Goal: Information Seeking & Learning: Find specific fact

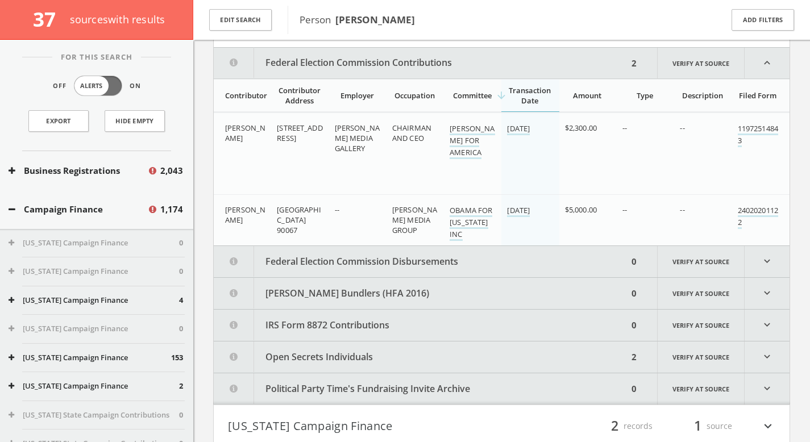
scroll to position [303, 0]
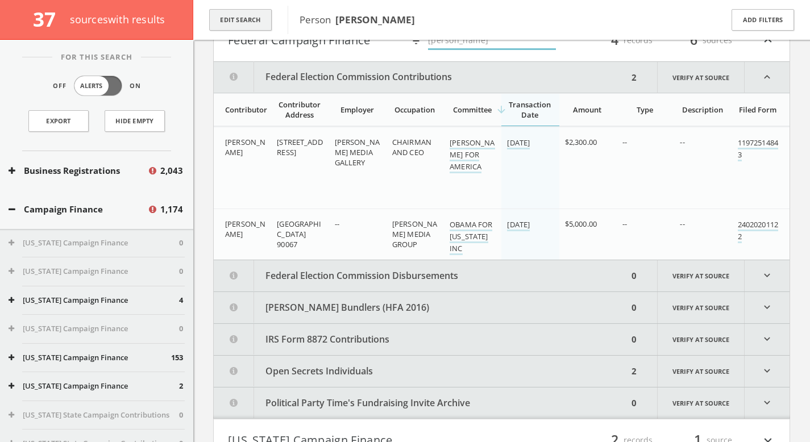
click at [248, 24] on button "Edit Search" at bounding box center [240, 20] width 62 height 22
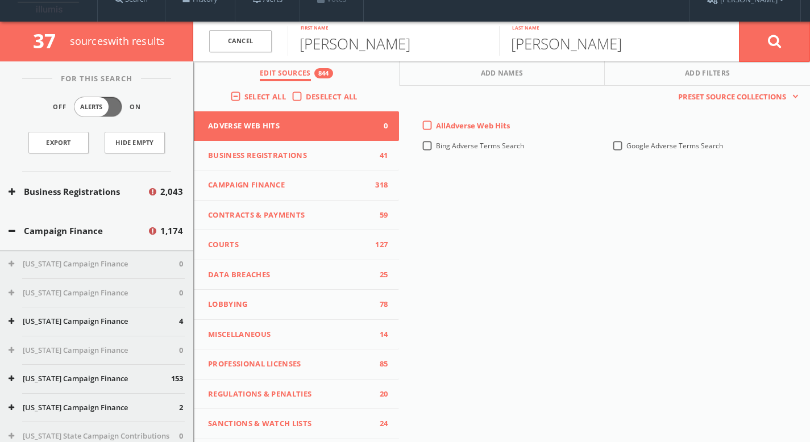
scroll to position [0, 0]
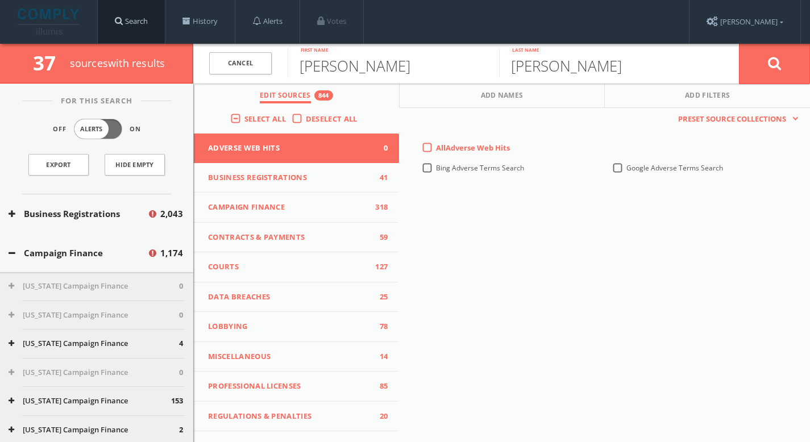
click at [135, 15] on link "Search" at bounding box center [131, 21] width 67 height 43
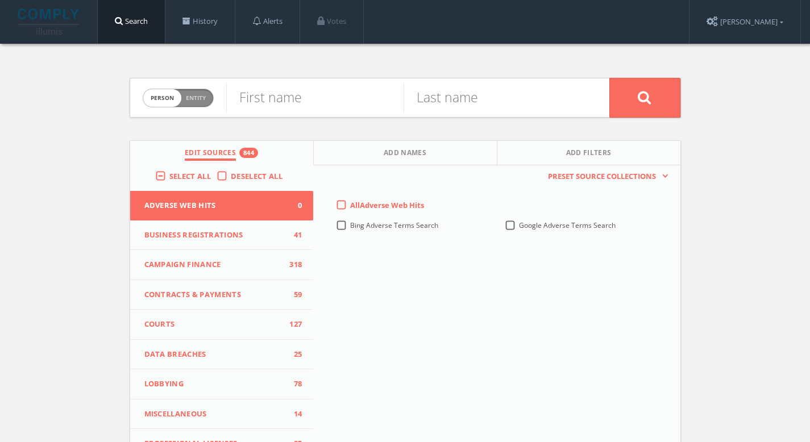
click at [201, 99] on span "Entity" at bounding box center [196, 98] width 20 height 9
checkbox input "true"
click at [330, 102] on input "text" at bounding box center [417, 98] width 383 height 30
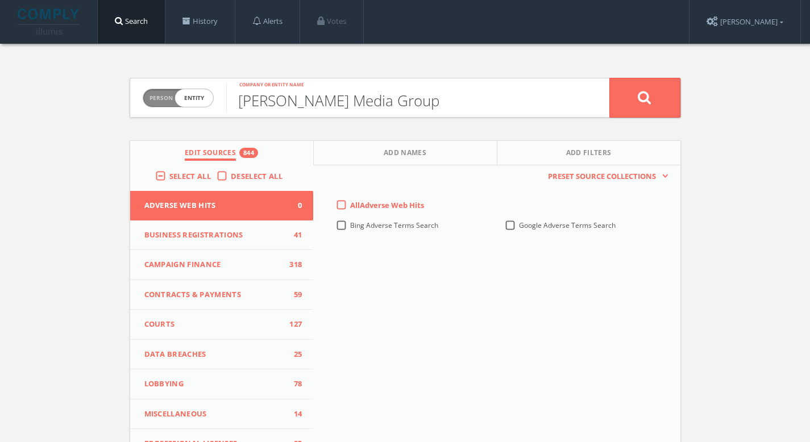
type input "[PERSON_NAME] Media Group"
click at [658, 102] on button at bounding box center [644, 98] width 71 height 40
